Goal: Find specific page/section: Find specific page/section

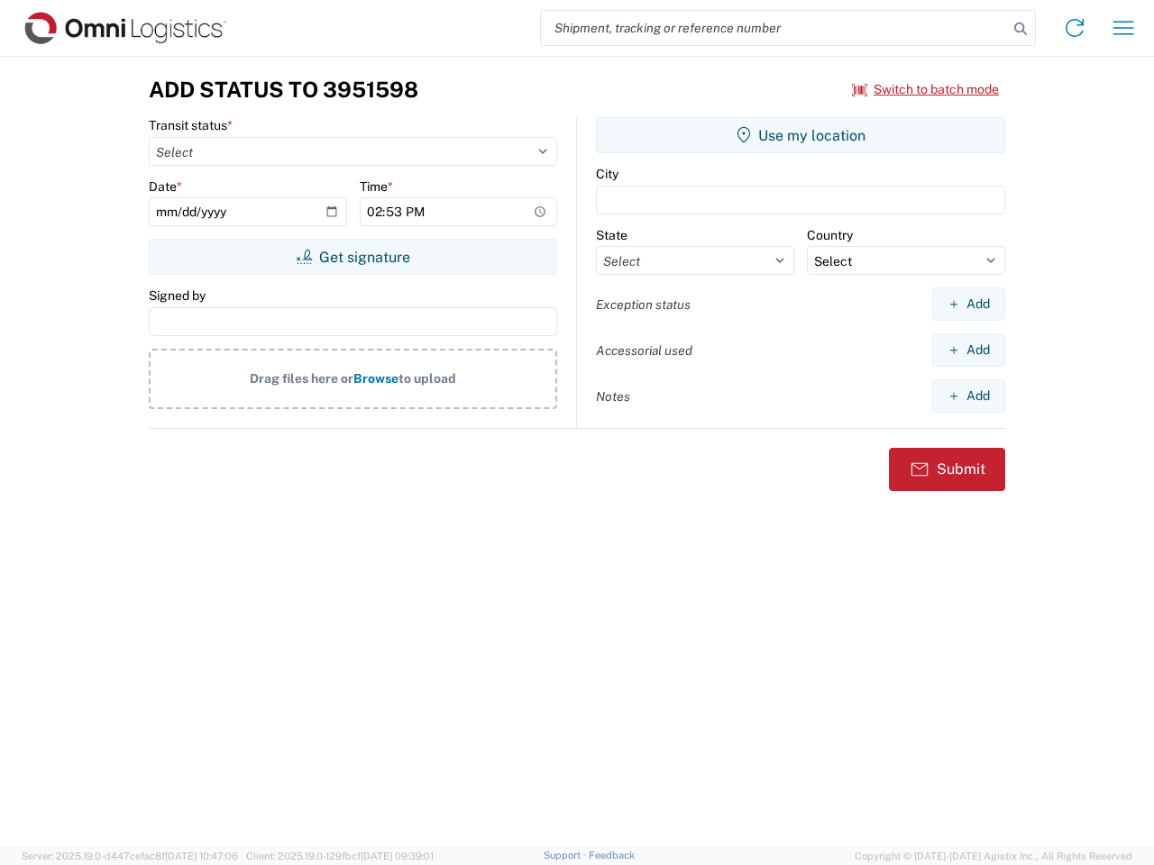
click at [774, 28] on input "search" at bounding box center [774, 28] width 467 height 34
click at [1021, 29] on icon at bounding box center [1020, 28] width 25 height 25
click at [1075, 28] on icon at bounding box center [1074, 28] width 29 height 29
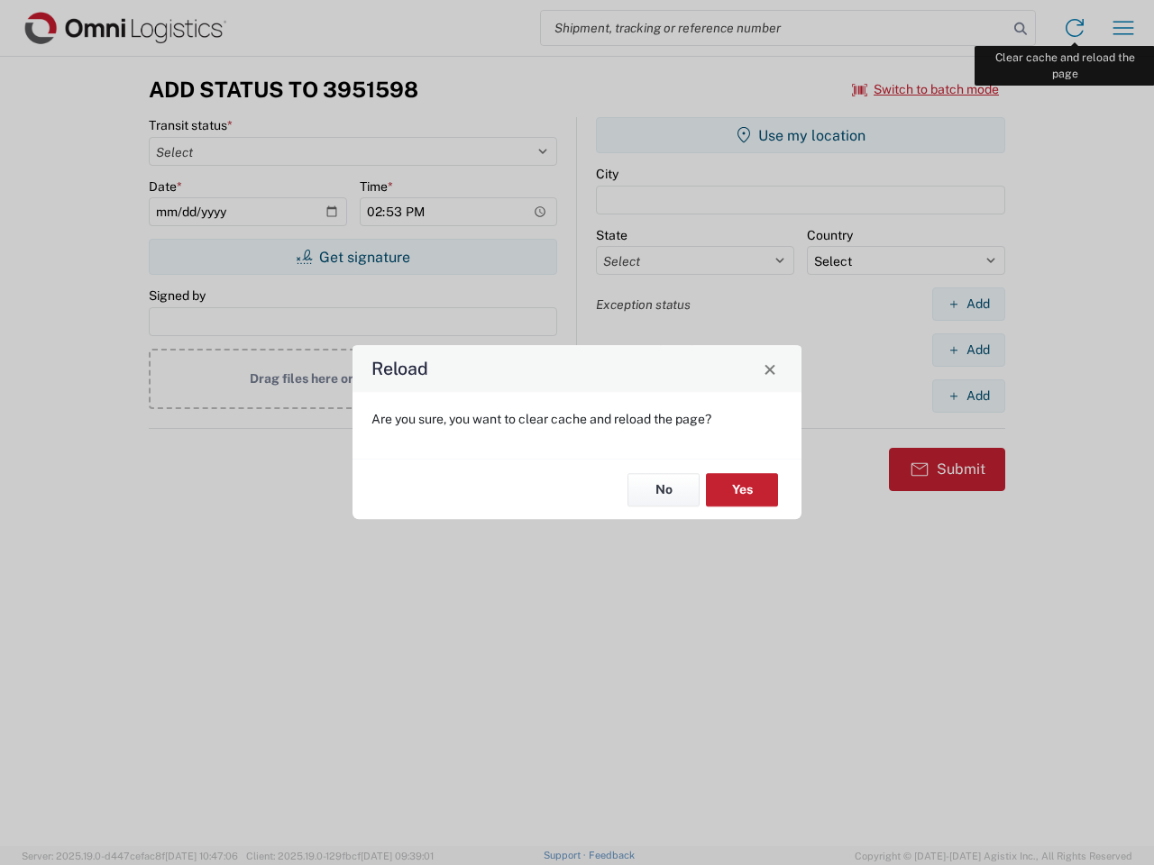
click at [1123, 28] on div "Reload Are you sure, you want to clear cache and reload the page? No Yes" at bounding box center [577, 432] width 1154 height 865
click at [926, 89] on div "Reload Are you sure, you want to clear cache and reload the page? No Yes" at bounding box center [577, 432] width 1154 height 865
click at [352, 257] on div "Reload Are you sure, you want to clear cache and reload the page? No Yes" at bounding box center [577, 432] width 1154 height 865
click at [801, 135] on div "Reload Are you sure, you want to clear cache and reload the page? No Yes" at bounding box center [577, 432] width 1154 height 865
click at [968, 304] on div "Reload Are you sure, you want to clear cache and reload the page? No Yes" at bounding box center [577, 432] width 1154 height 865
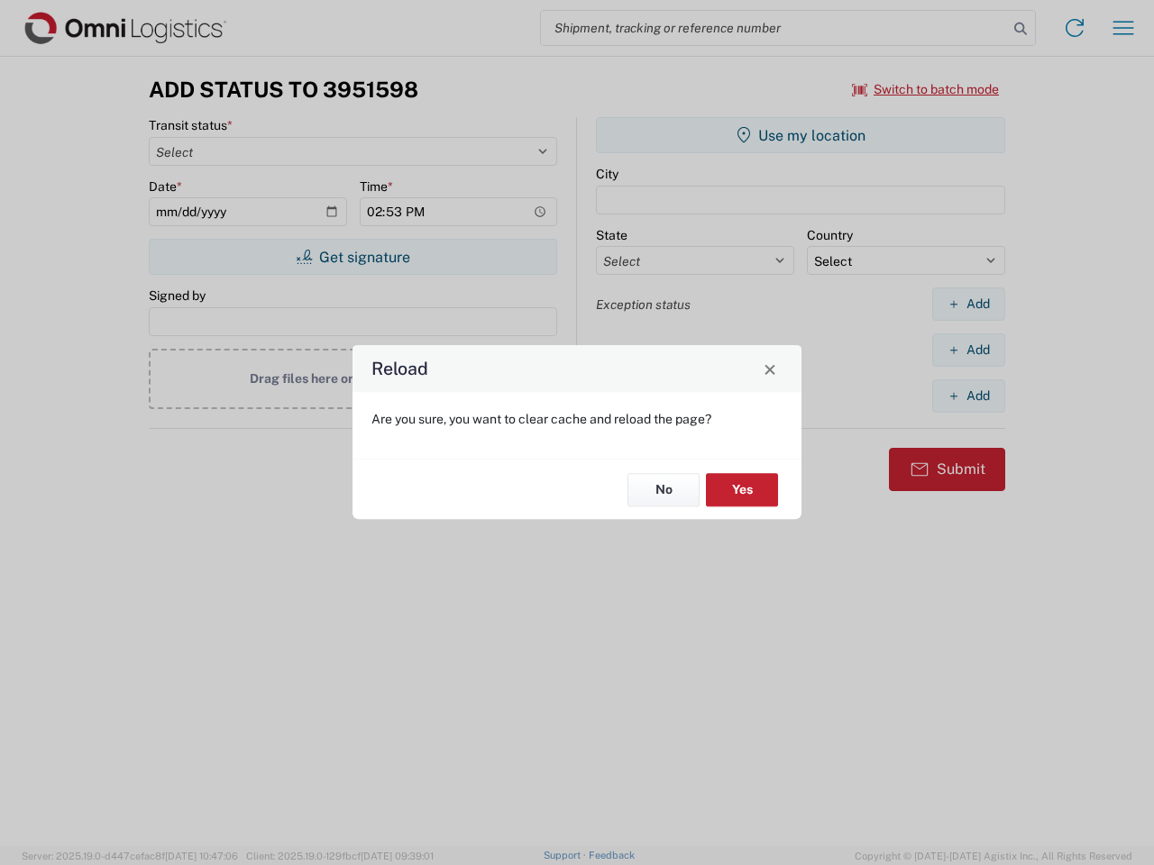
click at [968, 350] on div "Reload Are you sure, you want to clear cache and reload the page? No Yes" at bounding box center [577, 432] width 1154 height 865
click at [968, 396] on div "Reload Are you sure, you want to clear cache and reload the page? No Yes" at bounding box center [577, 432] width 1154 height 865
